Goal: Task Accomplishment & Management: Manage account settings

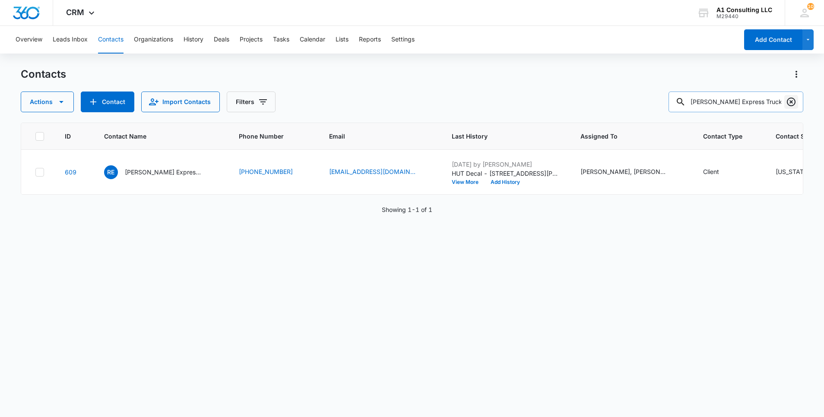
click at [793, 105] on icon "Clear" at bounding box center [791, 102] width 9 height 9
paste input "Meyssa Express LLC"
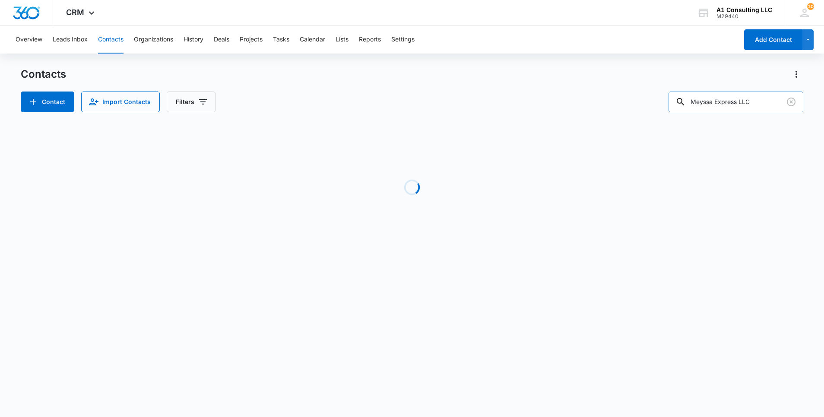
type input "Meyssa Express LLC"
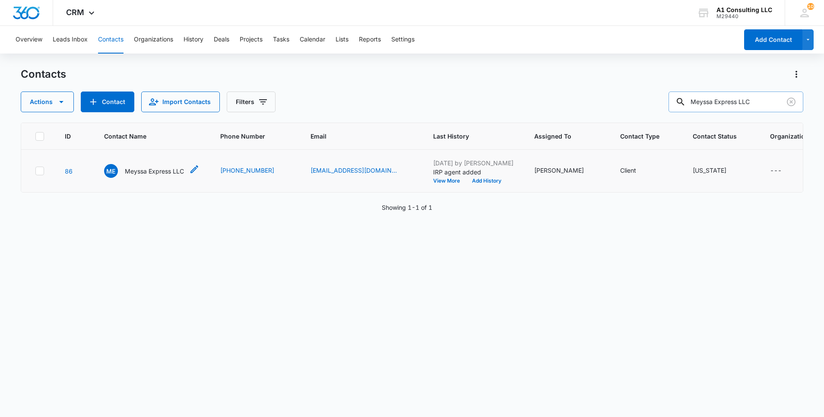
click at [155, 176] on p "Meyssa Express LLC" at bounding box center [154, 171] width 59 height 9
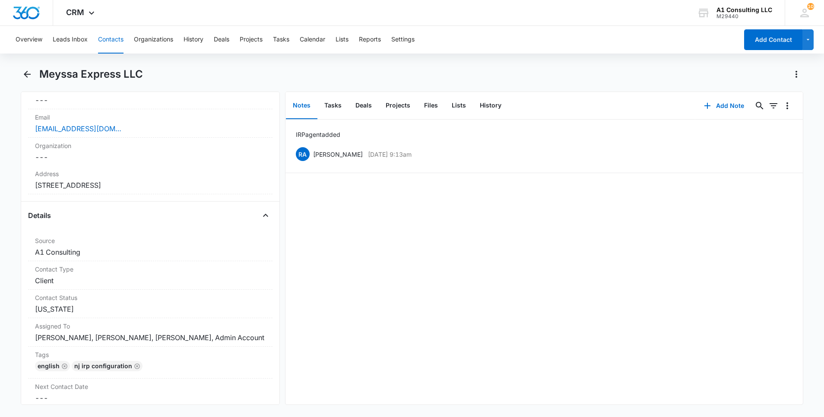
scroll to position [234, 0]
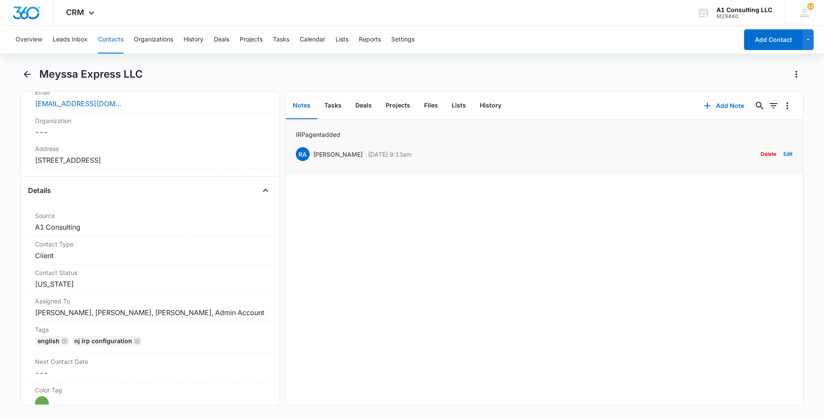
drag, startPoint x: 425, startPoint y: 152, endPoint x: 310, endPoint y: 155, distance: 114.5
click at [310, 155] on div "RA [PERSON_NAME] [DATE] 9:13am Delete Edit" at bounding box center [544, 154] width 497 height 16
copy div "[PERSON_NAME] [DATE] 9:13am"
drag, startPoint x: 341, startPoint y: 137, endPoint x: 298, endPoint y: 136, distance: 43.2
click at [298, 136] on div "IRP agent added RA [PERSON_NAME] [DATE] 9:13am Delete Edit" at bounding box center [544, 146] width 497 height 32
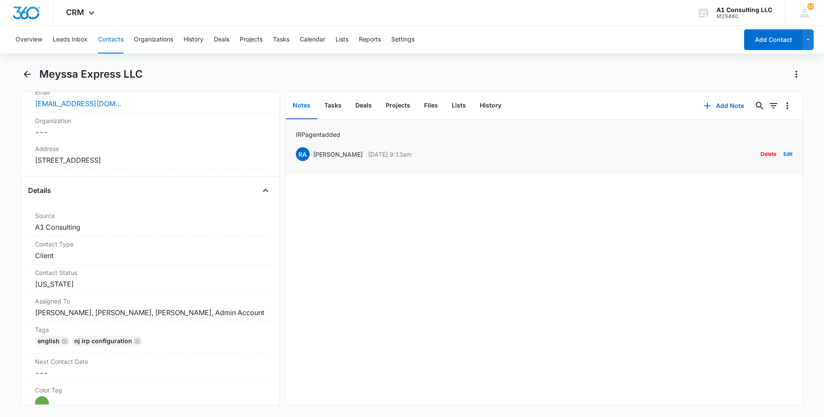
drag, startPoint x: 298, startPoint y: 136, endPoint x: 356, endPoint y: 134, distance: 58.3
click at [356, 134] on div "IRP agent added RA [PERSON_NAME] [DATE] 9:13am Delete Edit" at bounding box center [544, 146] width 497 height 32
drag, startPoint x: 343, startPoint y: 134, endPoint x: 294, endPoint y: 135, distance: 48.4
click at [294, 135] on li "IRP agent added RA [PERSON_NAME] [DATE] 9:13am Delete Edit" at bounding box center [543, 147] width 517 height 54
copy p "IRP agent added"
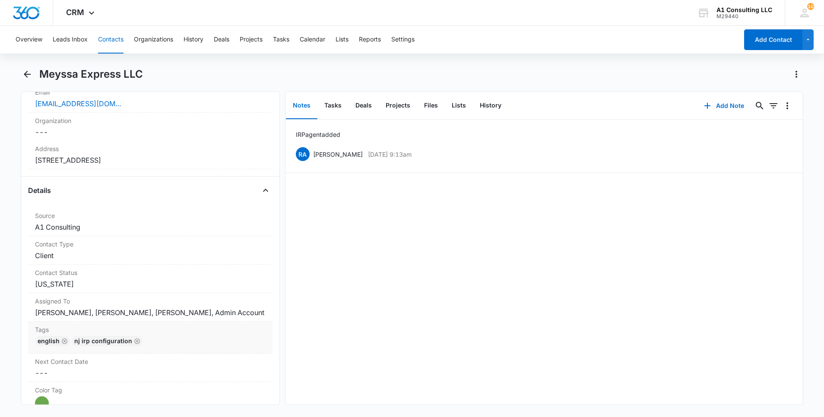
click at [193, 348] on div "English NJ IRP CONFIGURATION" at bounding box center [150, 343] width 231 height 14
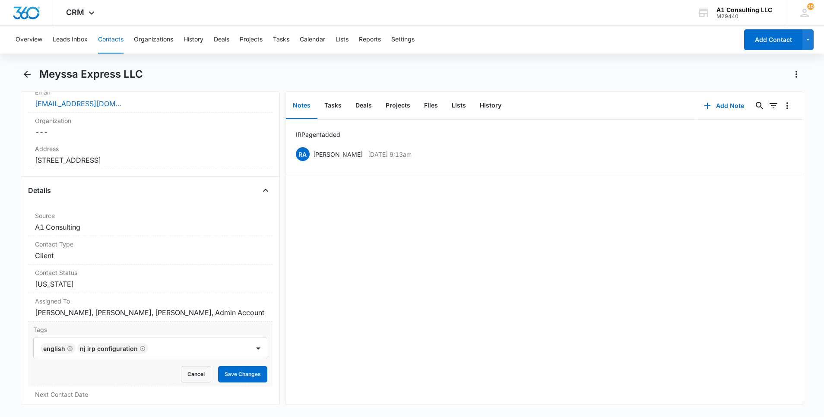
click at [189, 355] on div at bounding box center [200, 348] width 98 height 12
type input "gh"
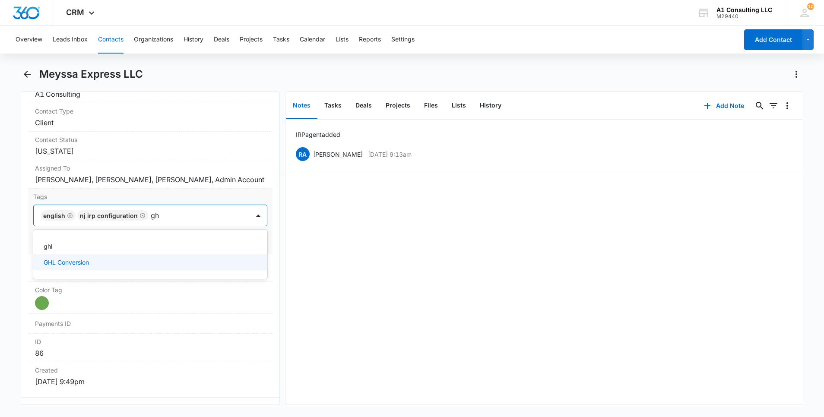
click at [98, 267] on div "GHL Conversion" at bounding box center [150, 262] width 212 height 9
click at [0, 275] on html "CRM Apps Websites Forms CRM Email Social Content Ads Intelligence Files Brand S…" at bounding box center [412, 208] width 824 height 417
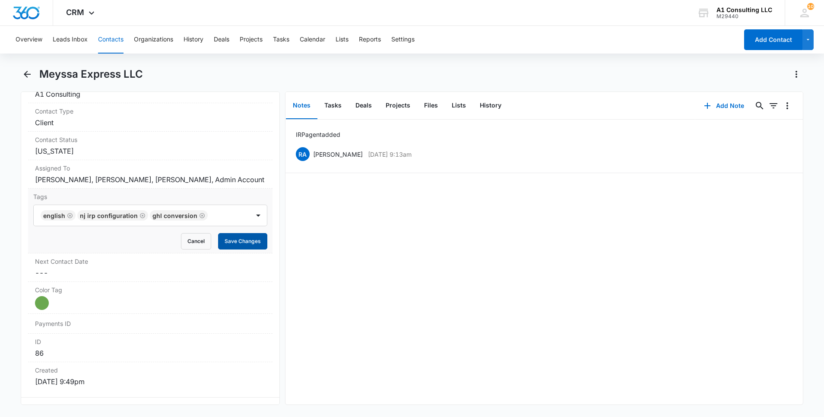
click at [229, 250] on button "Save Changes" at bounding box center [242, 241] width 49 height 16
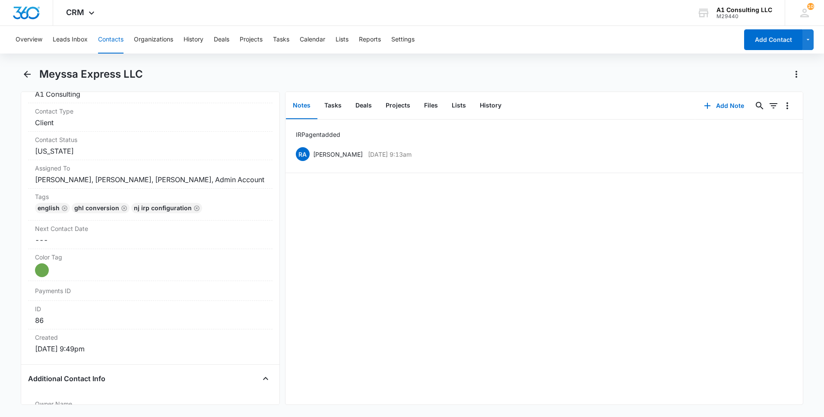
click at [107, 38] on button "Contacts" at bounding box center [110, 40] width 25 height 28
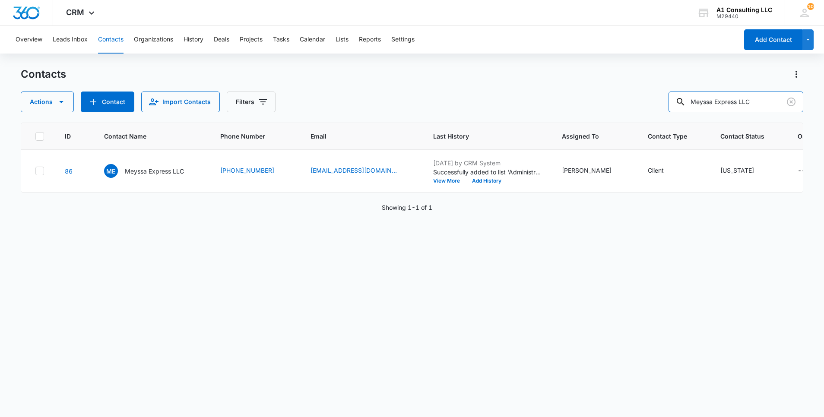
drag, startPoint x: 741, startPoint y: 101, endPoint x: 652, endPoint y: 97, distance: 89.0
click at [659, 98] on div "Actions Contact Import Contacts Filters Meyssa Express LLC" at bounding box center [412, 102] width 783 height 21
paste input "JSONS Excavating"
type input "MJSONS Excavating LLC"
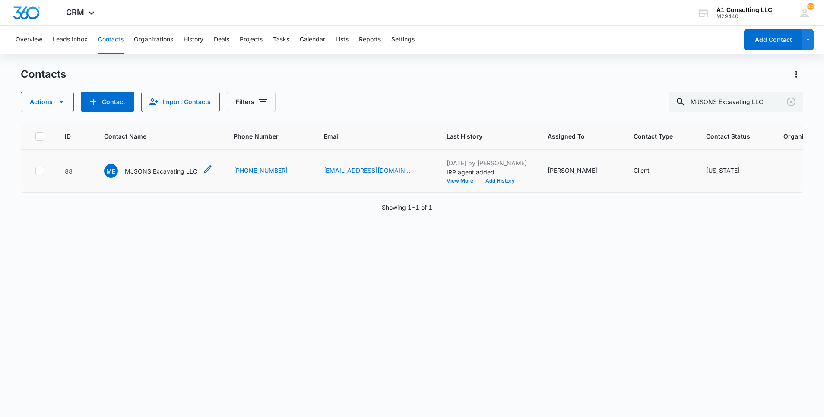
click at [185, 176] on p "MJSONS Excavating LLC" at bounding box center [161, 171] width 73 height 9
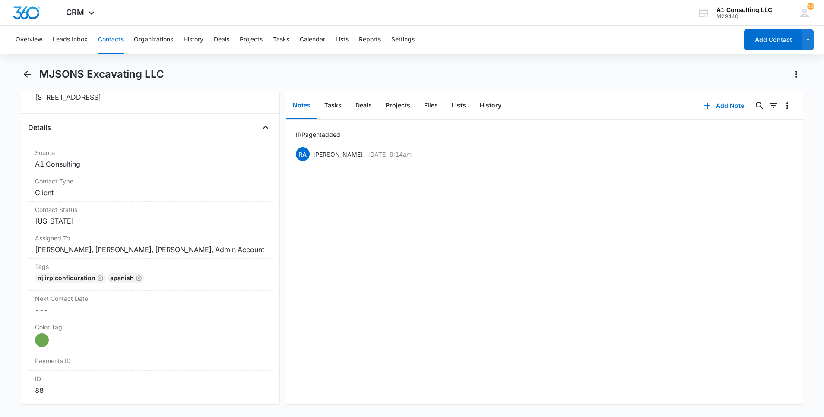
scroll to position [374, 0]
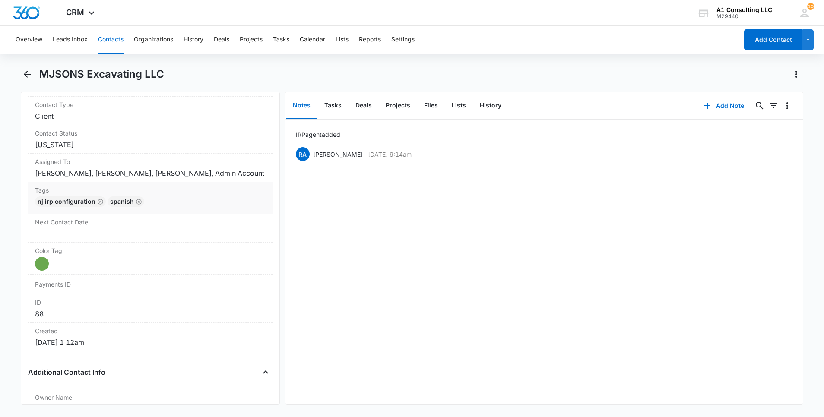
click at [223, 210] on div "NJ IRP CONFIGURATION Spanish" at bounding box center [150, 203] width 231 height 14
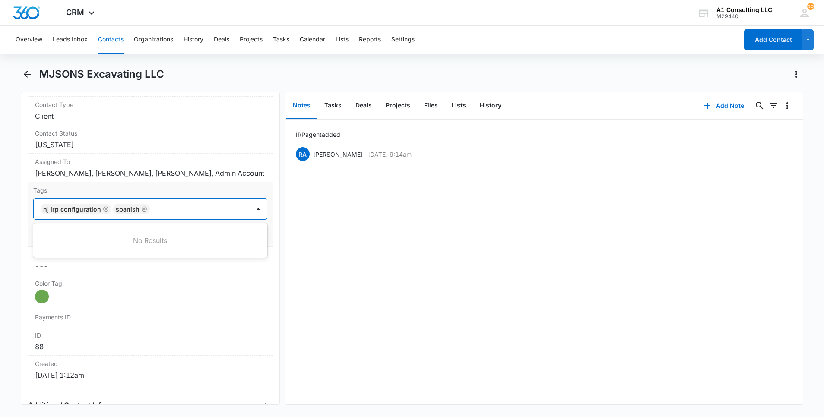
click at [209, 215] on div at bounding box center [200, 209] width 96 height 12
type input "gh"
click at [72, 260] on p "GHL Conversion" at bounding box center [66, 255] width 45 height 9
click at [19, 262] on main "MJSONS Excavating LLC Remove ME MJSONS Excavating LLC Contact Info Name Cancel …" at bounding box center [412, 241] width 824 height 348
drag, startPoint x: 236, startPoint y: 244, endPoint x: 247, endPoint y: 234, distance: 15.6
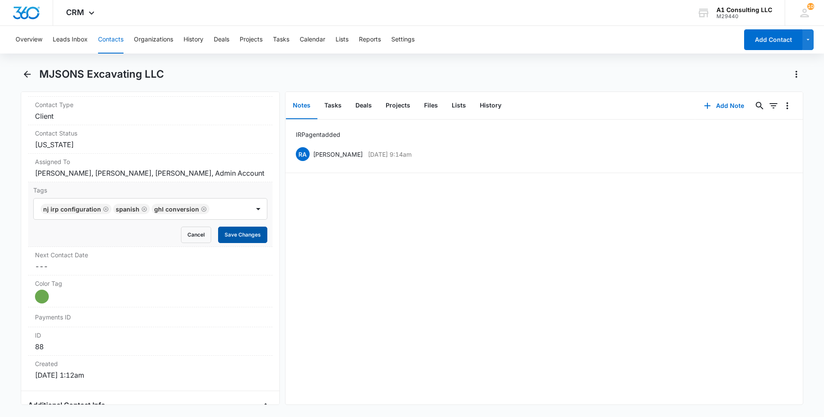
click at [237, 243] on button "Save Changes" at bounding box center [242, 235] width 49 height 16
drag, startPoint x: 435, startPoint y: 155, endPoint x: 315, endPoint y: 160, distance: 120.6
click at [315, 160] on div "RA [PERSON_NAME] [DATE] 9:14am Delete Edit" at bounding box center [544, 154] width 497 height 16
copy div "[PERSON_NAME] [DATE] 9:14am"
drag, startPoint x: 325, startPoint y: 133, endPoint x: 285, endPoint y: 133, distance: 39.7
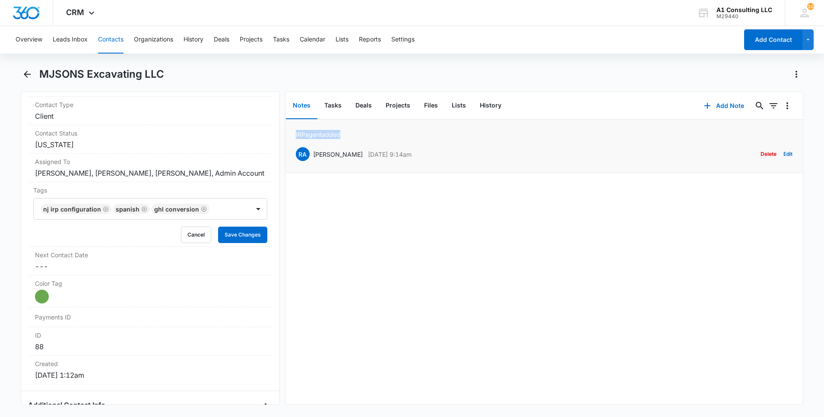
click at [285, 133] on li "IRP agent added RA [PERSON_NAME] [DATE] 9:14am Delete Edit" at bounding box center [543, 147] width 517 height 54
copy p "IRP agent added"
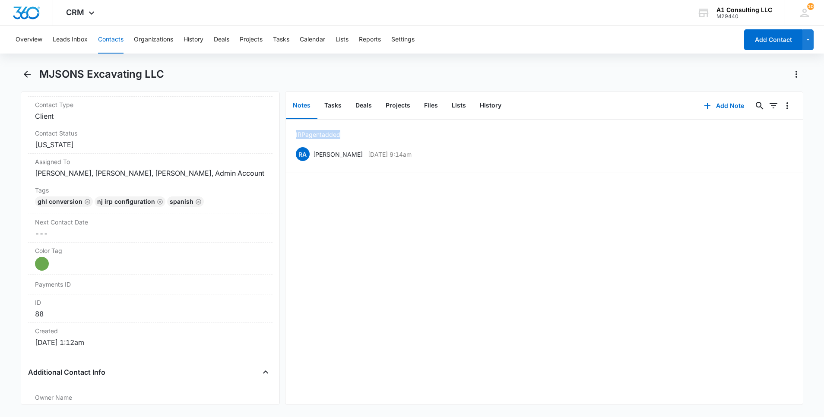
click at [116, 43] on button "Contacts" at bounding box center [110, 40] width 25 height 28
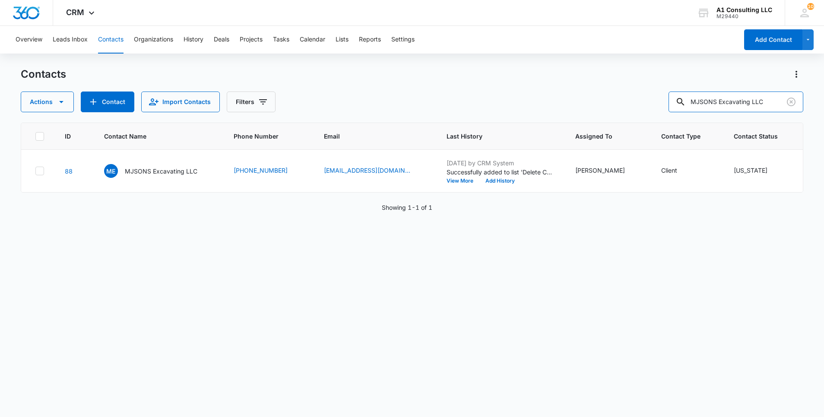
drag, startPoint x: 762, startPoint y: 99, endPoint x: 643, endPoint y: 99, distance: 119.2
click at [643, 99] on div "Actions Contact Import Contacts Filters MJSONS Excavating LLC" at bounding box center [412, 102] width 783 height 21
paste input "Shekhinah Trucking Corporation"
type input "Shekhinah Trucking Corporation"
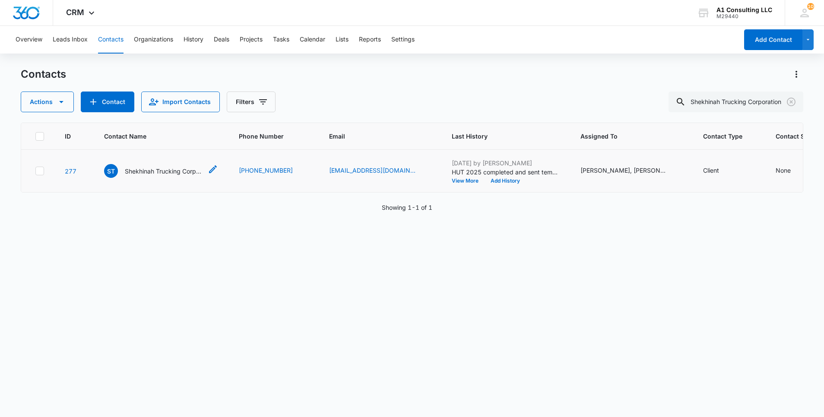
scroll to position [0, 0]
click at [169, 176] on p "Shekhinah Trucking Corporation" at bounding box center [164, 171] width 78 height 9
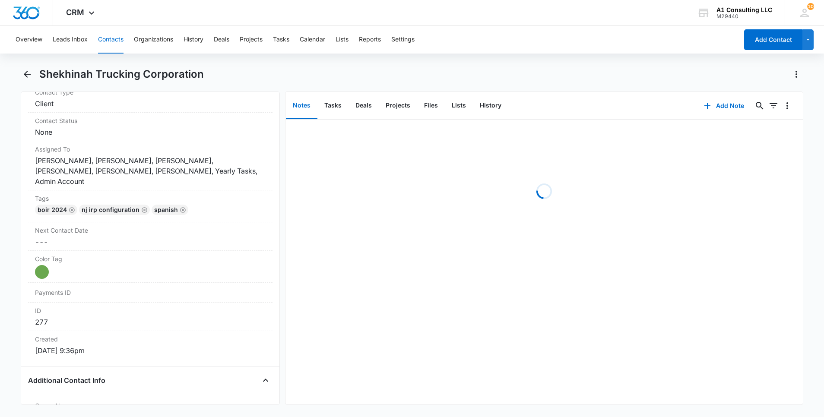
scroll to position [405, 0]
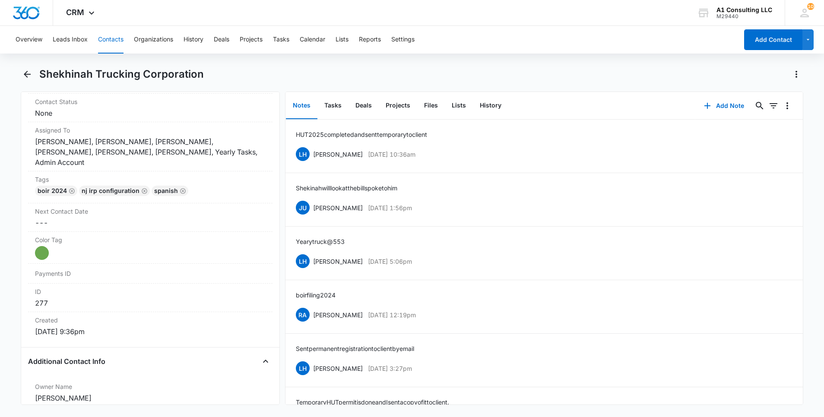
click at [112, 41] on button "Contacts" at bounding box center [110, 40] width 25 height 28
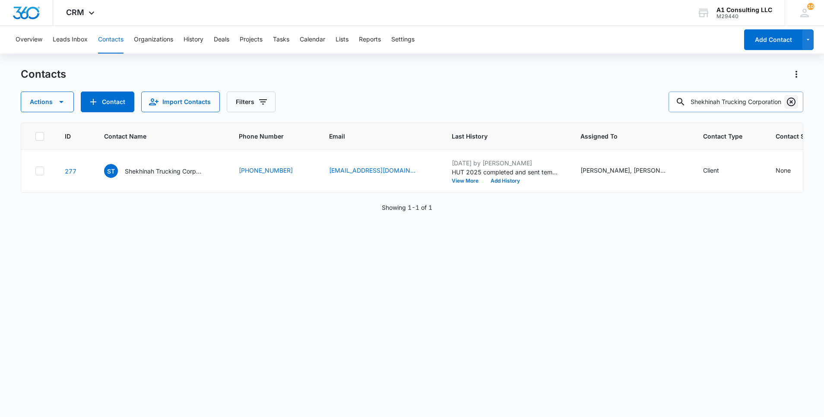
click at [791, 100] on icon "Clear" at bounding box center [791, 102] width 10 height 10
paste input "F White Transport Corp"
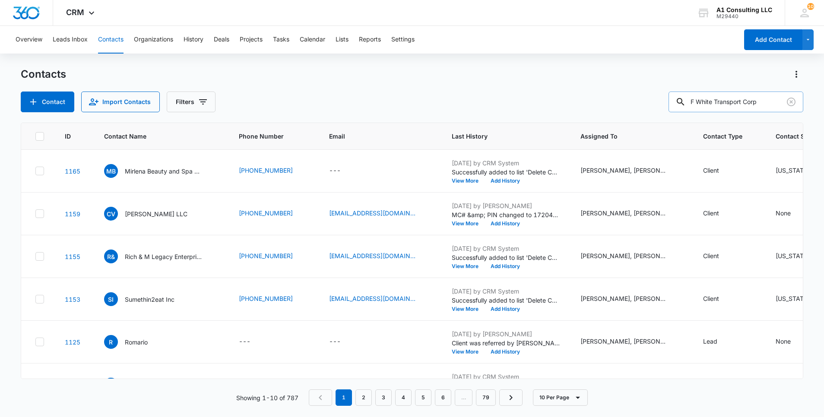
type input "F White Transport Corp"
